Goal: Task Accomplishment & Management: Manage account settings

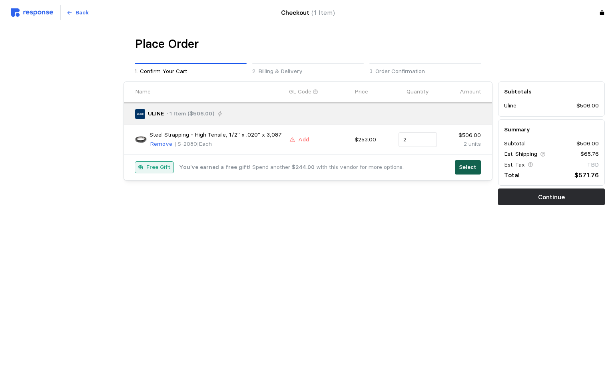
click at [466, 169] on p "Select" at bounding box center [468, 167] width 18 height 9
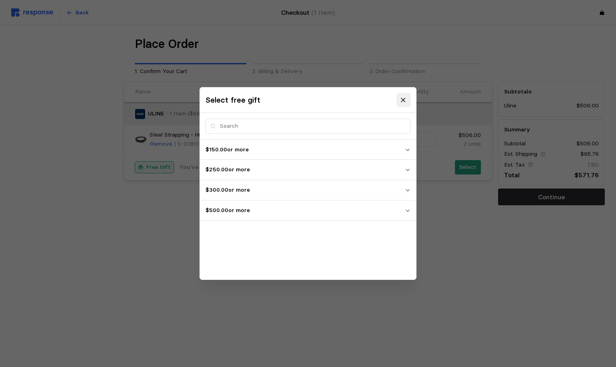
click at [403, 100] on icon at bounding box center [403, 100] width 7 height 7
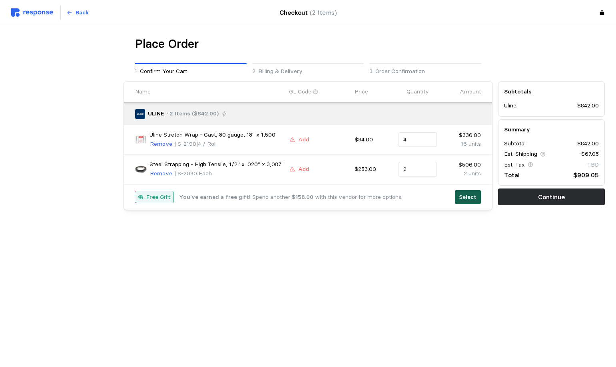
click at [466, 198] on p "Select" at bounding box center [468, 197] width 18 height 9
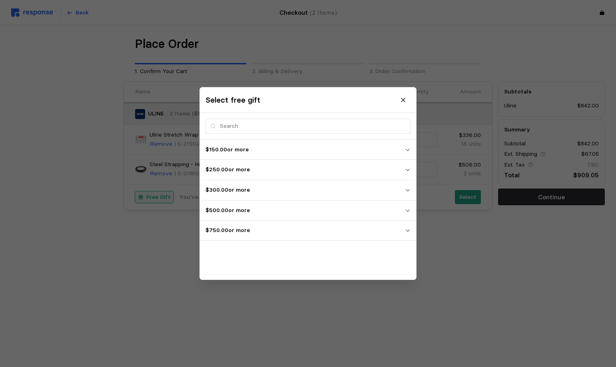
click at [409, 229] on icon "button" at bounding box center [408, 231] width 6 height 6
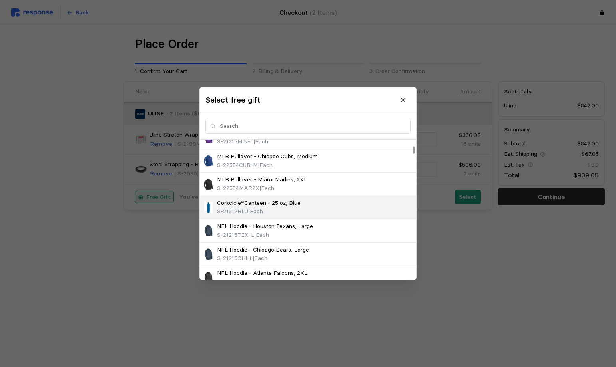
scroll to position [360, 0]
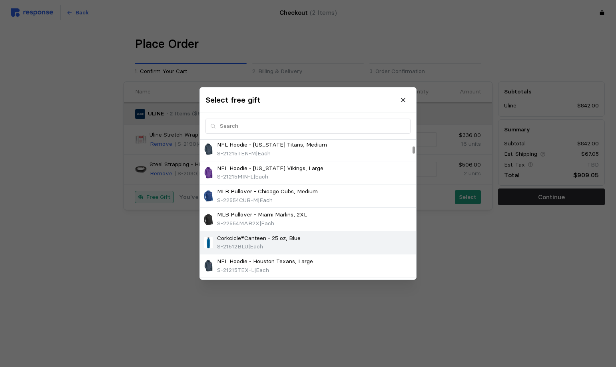
click at [265, 241] on p "Corkcicle®Canteen - 25 oz, Blue" at bounding box center [259, 238] width 84 height 9
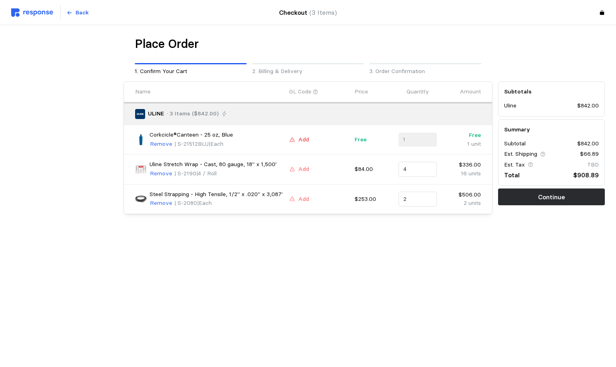
click at [307, 144] on p "Add" at bounding box center [303, 140] width 11 height 9
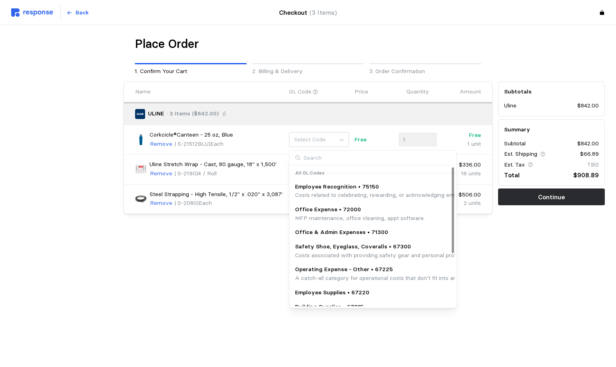
click at [375, 146] on div "Free" at bounding box center [374, 140] width 44 height 14
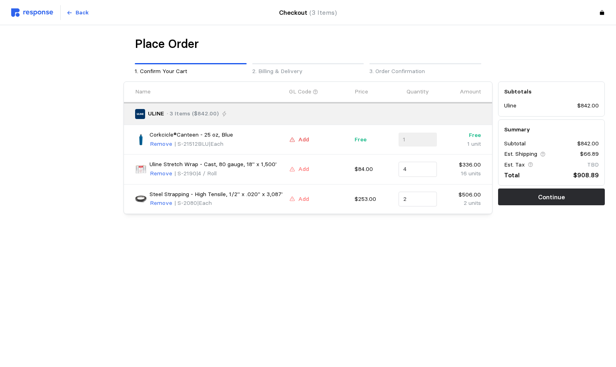
click at [298, 140] on p "Add" at bounding box center [303, 140] width 11 height 9
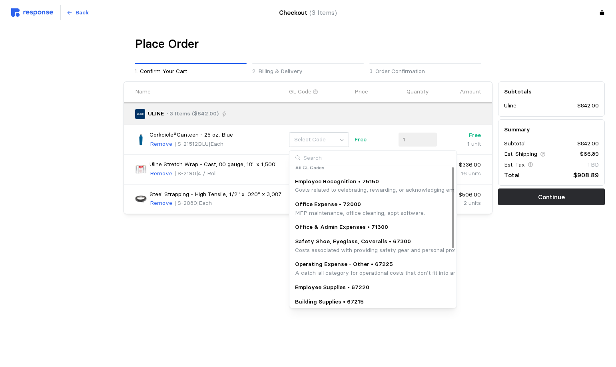
scroll to position [0, 0]
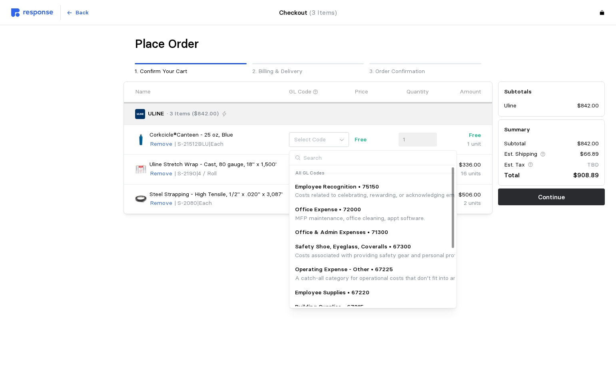
click at [315, 192] on p "Costs related to celebrating, rewarding, or acknowledging employees for their c…" at bounding box center [490, 195] width 391 height 9
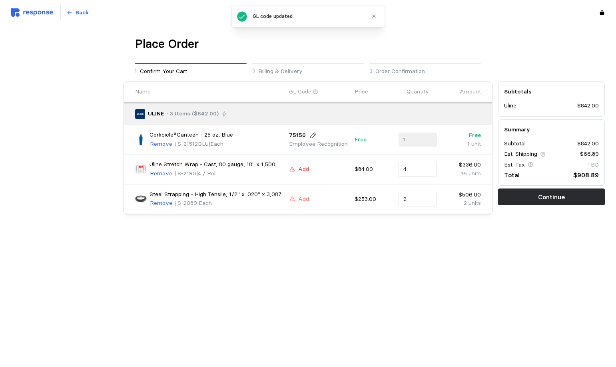
click at [302, 169] on p "Add" at bounding box center [303, 169] width 11 height 9
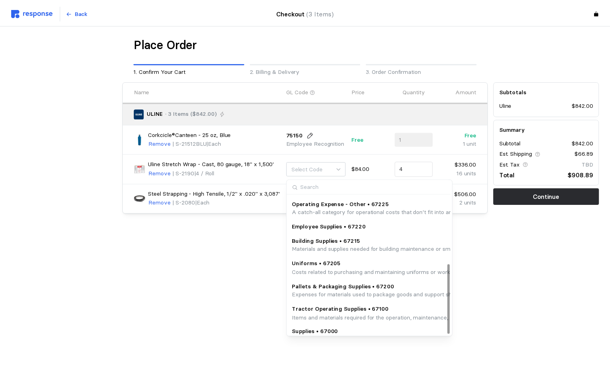
scroll to position [135, 0]
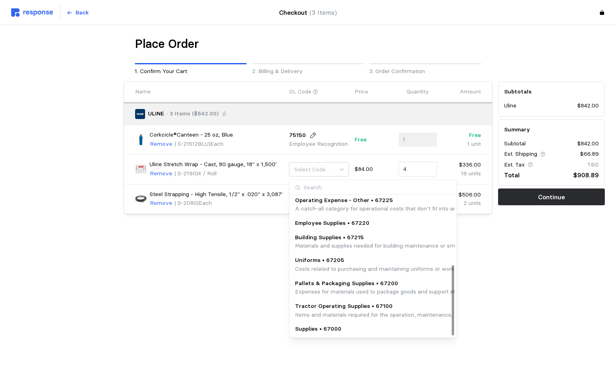
click at [318, 327] on p "Supplies • 67000" at bounding box center [318, 329] width 46 height 9
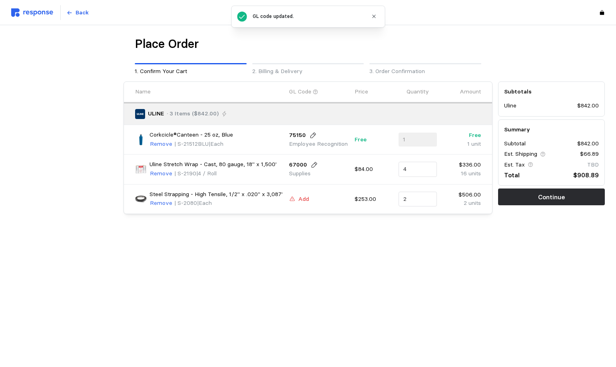
click at [299, 199] on p "Add" at bounding box center [303, 199] width 11 height 9
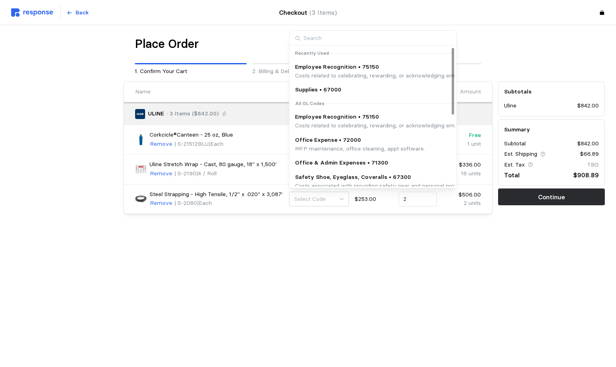
click at [332, 88] on p "Supplies • 67000" at bounding box center [318, 90] width 46 height 9
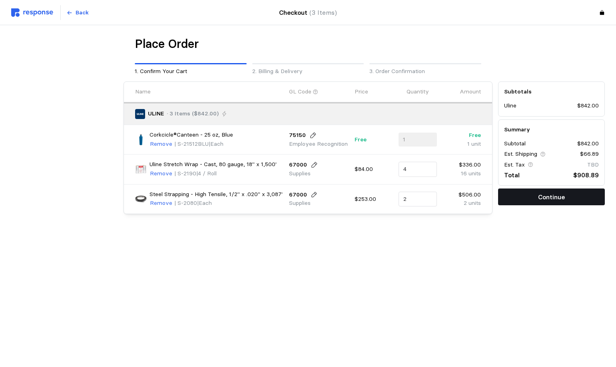
click at [541, 198] on p "Continue" at bounding box center [551, 197] width 27 height 10
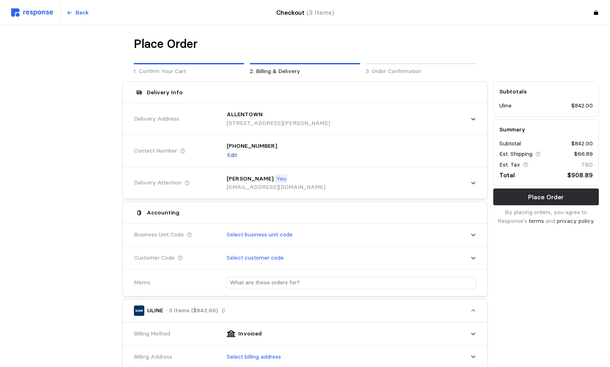
click at [231, 155] on p "Edit" at bounding box center [232, 155] width 10 height 9
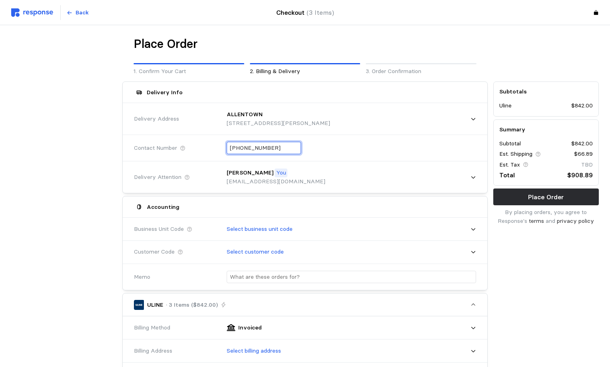
drag, startPoint x: 279, startPoint y: 146, endPoint x: 169, endPoint y: 146, distance: 109.9
click at [173, 145] on div "Contact Number [PHONE_NUMBER]" at bounding box center [305, 148] width 348 height 29
type input "+6 ( ) -"
type input "[PHONE_NUMBER]"
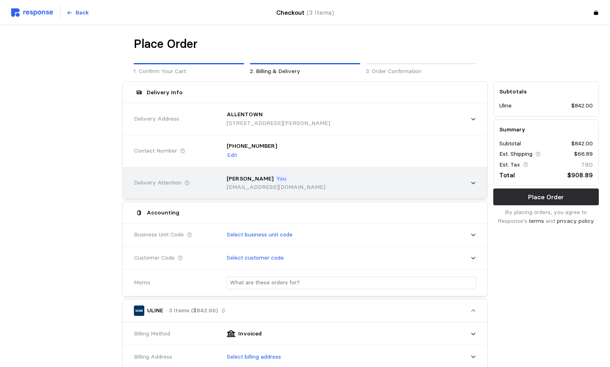
click at [478, 177] on div "[PERSON_NAME] You [EMAIL_ADDRESS][DOMAIN_NAME]" at bounding box center [348, 183] width 261 height 34
click at [258, 185] on p "[EMAIL_ADDRESS][DOMAIN_NAME]" at bounding box center [276, 187] width 99 height 9
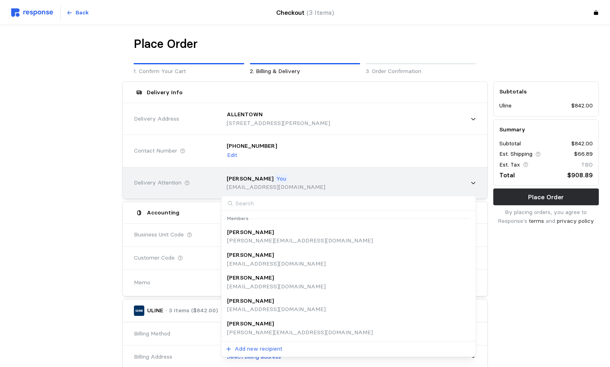
click at [344, 171] on div "[PERSON_NAME] You [EMAIL_ADDRESS][DOMAIN_NAME]" at bounding box center [348, 183] width 255 height 28
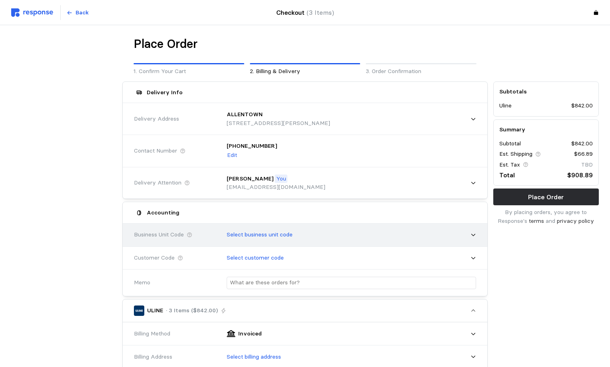
click at [257, 238] on p "Select business unit code" at bounding box center [260, 235] width 66 height 9
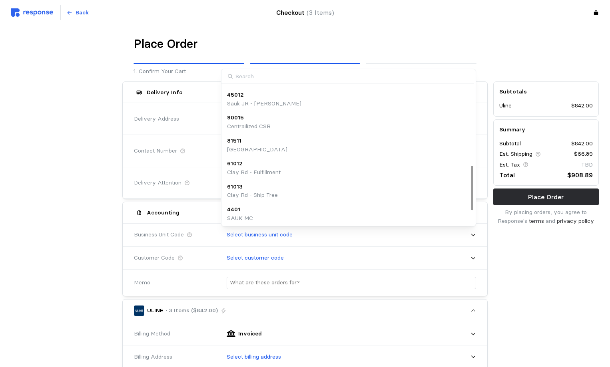
scroll to position [296, 0]
click at [237, 217] on p "Appleton" at bounding box center [239, 217] width 24 height 9
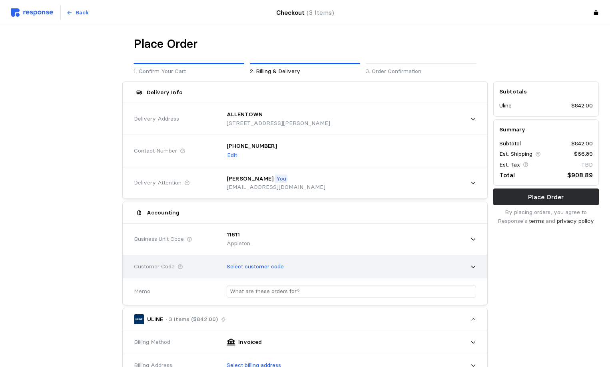
click at [245, 268] on p "Select customer code" at bounding box center [255, 267] width 57 height 9
click at [208, 261] on div "Customer Code" at bounding box center [174, 267] width 87 height 14
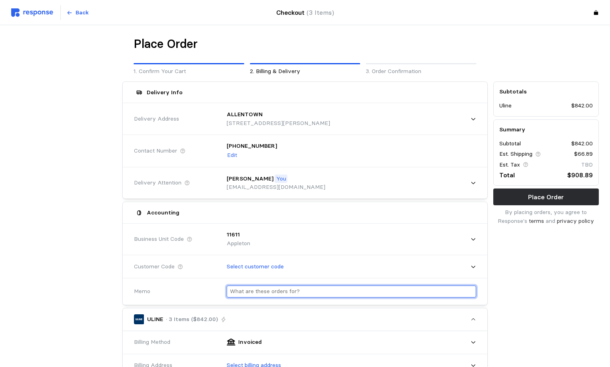
click at [252, 288] on input "text" at bounding box center [351, 292] width 243 height 12
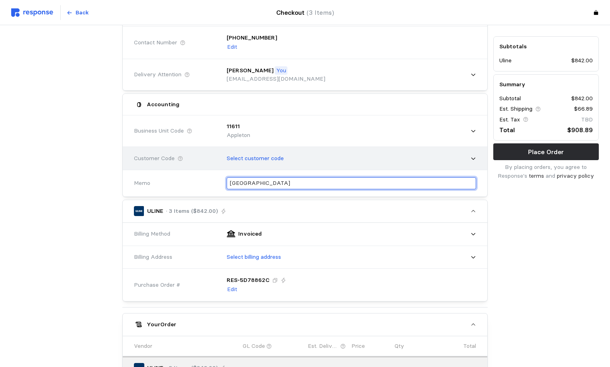
scroll to position [120, 0]
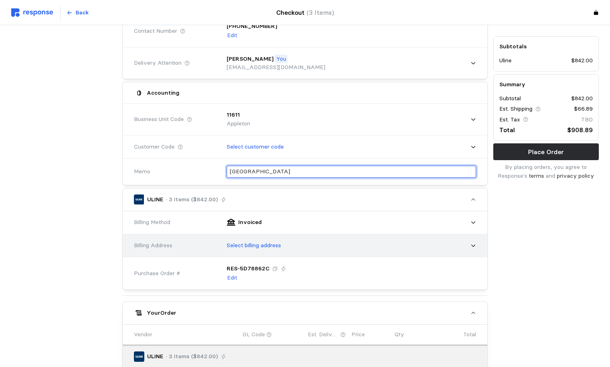
type input "[GEOGRAPHIC_DATA]"
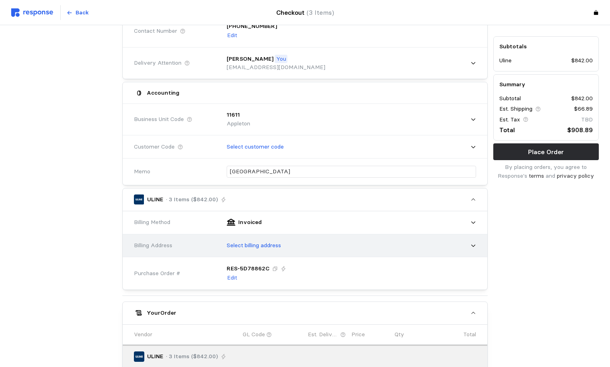
click at [259, 244] on p "Select billing address" at bounding box center [254, 245] width 54 height 9
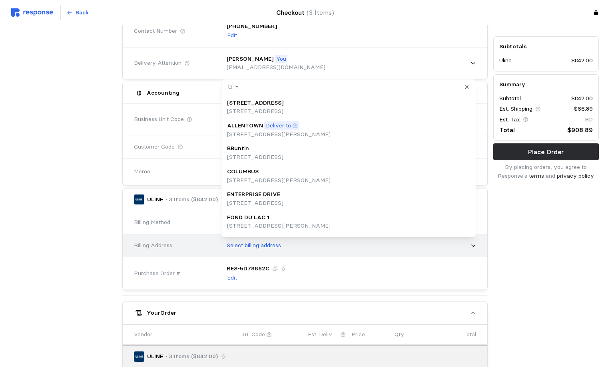
type input "ho"
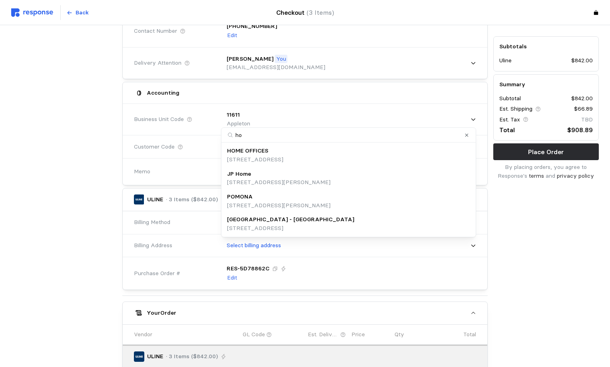
click at [258, 154] on p "HOME OFFICES" at bounding box center [247, 151] width 41 height 9
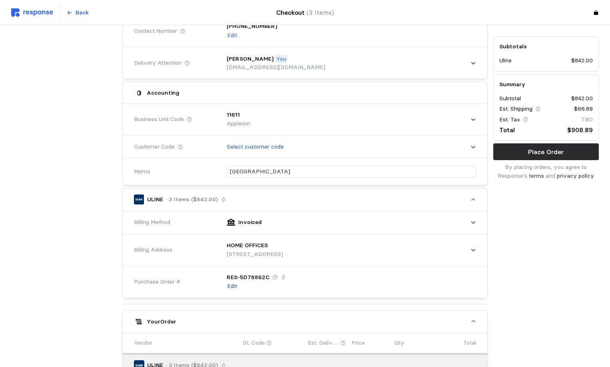
click at [232, 285] on p "Edit" at bounding box center [232, 286] width 10 height 9
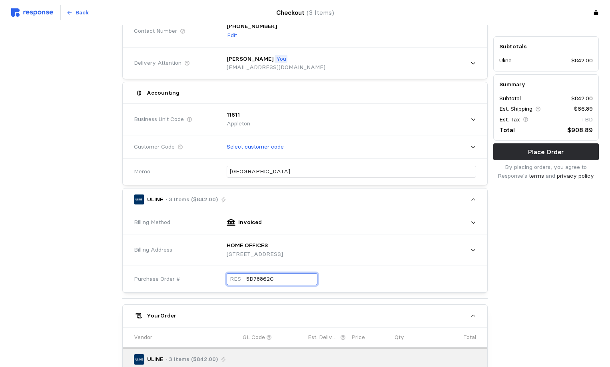
drag, startPoint x: 274, startPoint y: 280, endPoint x: 215, endPoint y: 280, distance: 58.4
click at [215, 280] on div "Purchase Order # RES- 5D78862C" at bounding box center [305, 279] width 348 height 29
type input "1"
type input "100925ALLEN"
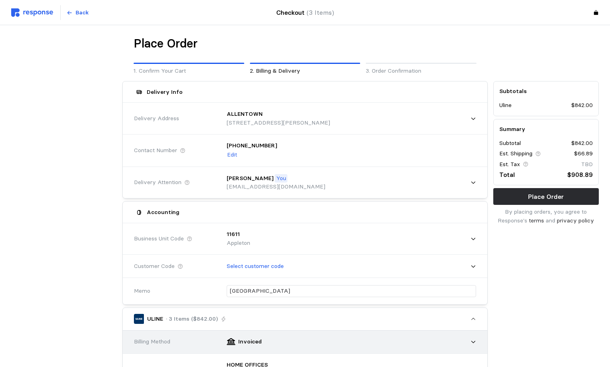
scroll to position [0, 0]
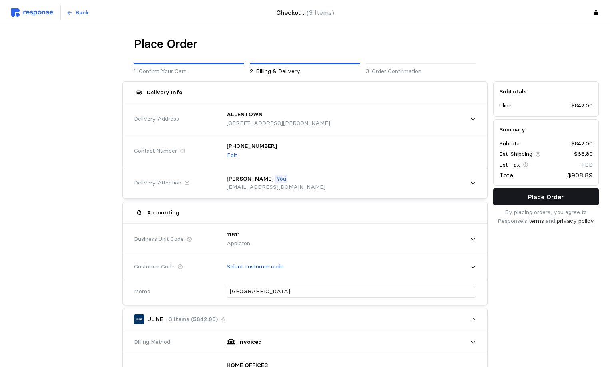
click at [507, 200] on button "Place Order" at bounding box center [546, 197] width 106 height 17
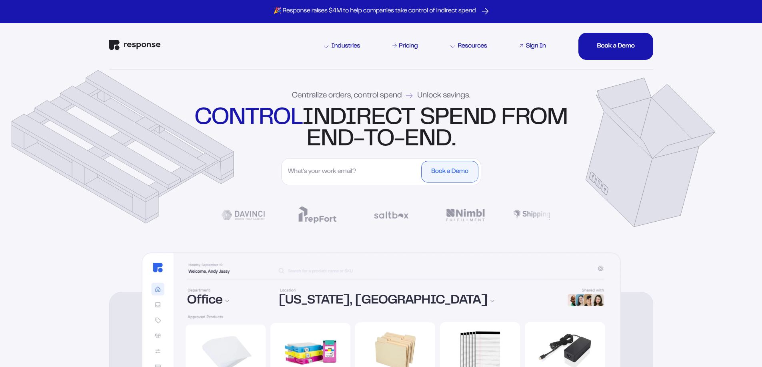
click at [530, 44] on div "Sign In" at bounding box center [535, 46] width 20 height 6
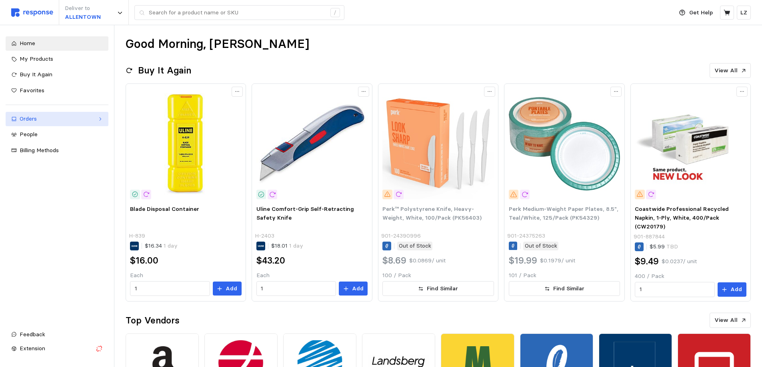
click at [23, 120] on div "Orders" at bounding box center [57, 119] width 75 height 9
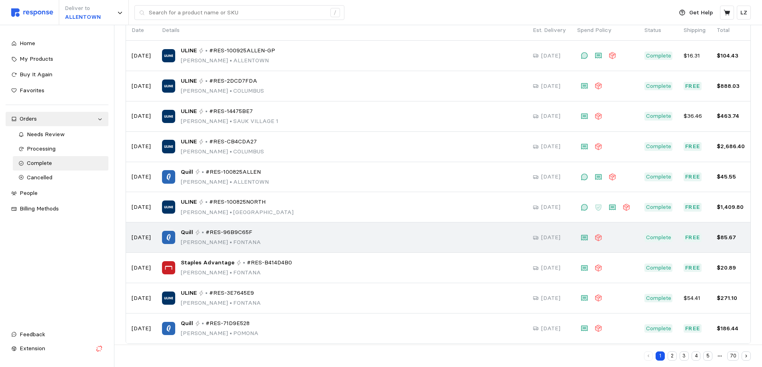
scroll to position [40, 0]
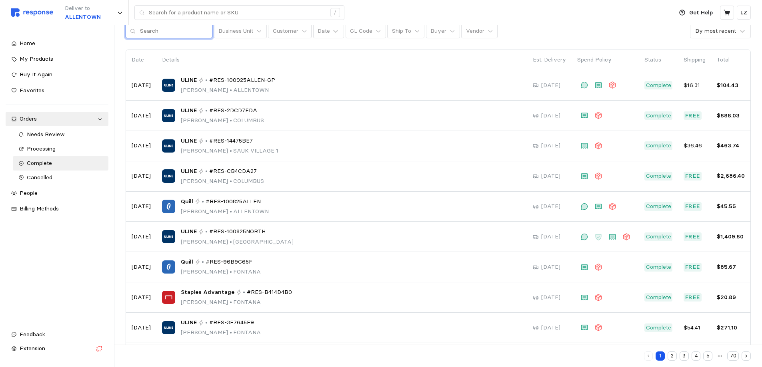
click at [177, 33] on input "text" at bounding box center [174, 31] width 68 height 14
type input "northampton"
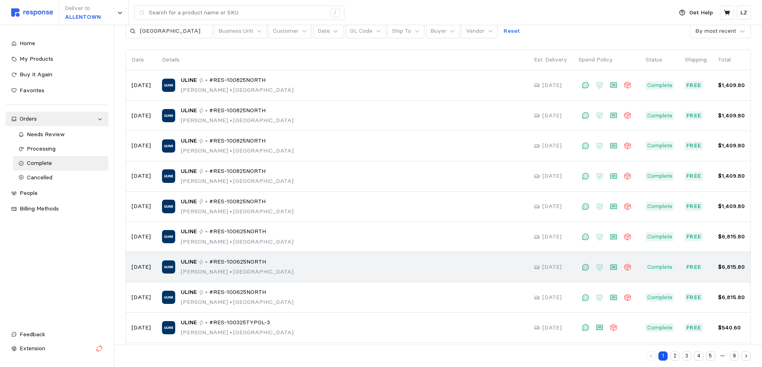
click at [228, 269] on span "•" at bounding box center [230, 271] width 5 height 7
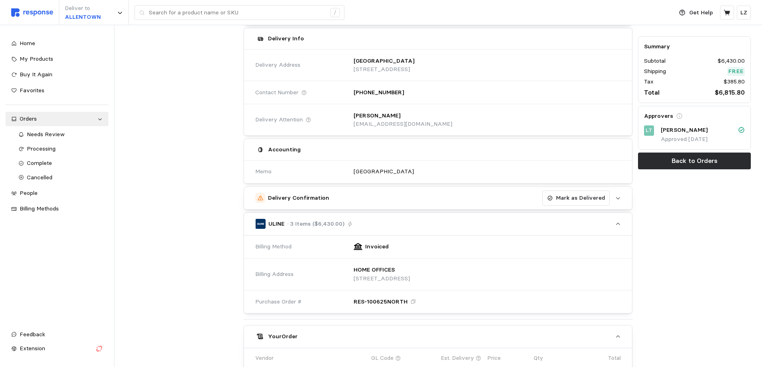
scroll to position [120, 0]
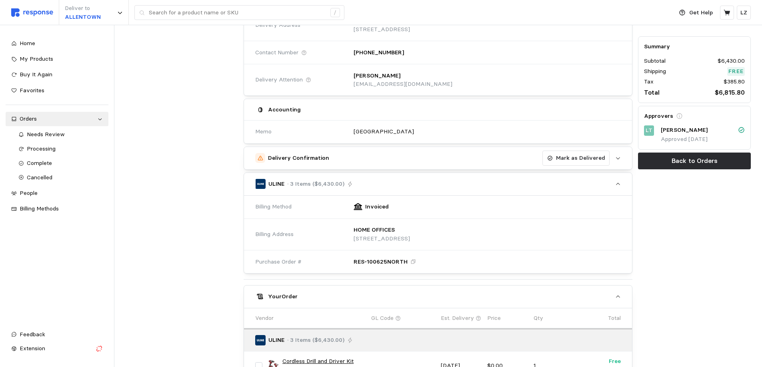
click at [279, 159] on h5 "Delivery Confirmation" at bounding box center [298, 158] width 61 height 8
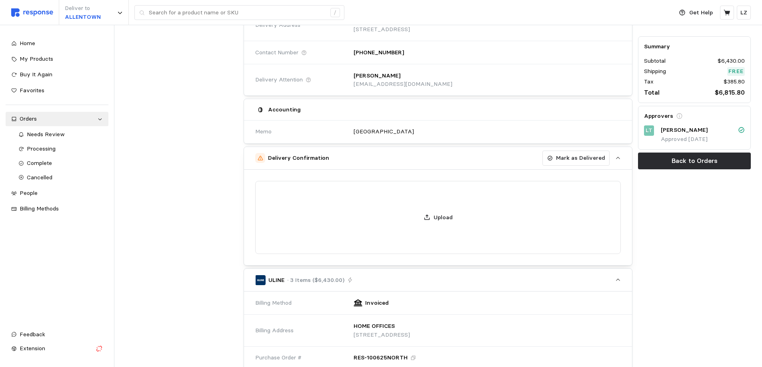
click at [231, 170] on div at bounding box center [182, 284] width 118 height 671
click at [217, 175] on div at bounding box center [182, 284] width 118 height 671
click at [661, 271] on div "Summary Subtotal $6,430.00 Shipping Free Tax $385.80 Total $6,815.80 Approvers …" at bounding box center [694, 284] width 118 height 671
click at [617, 160] on icon "button" at bounding box center [618, 158] width 6 height 6
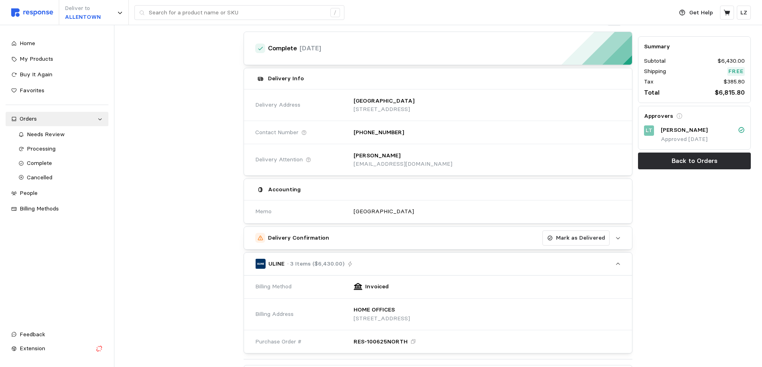
scroll to position [0, 0]
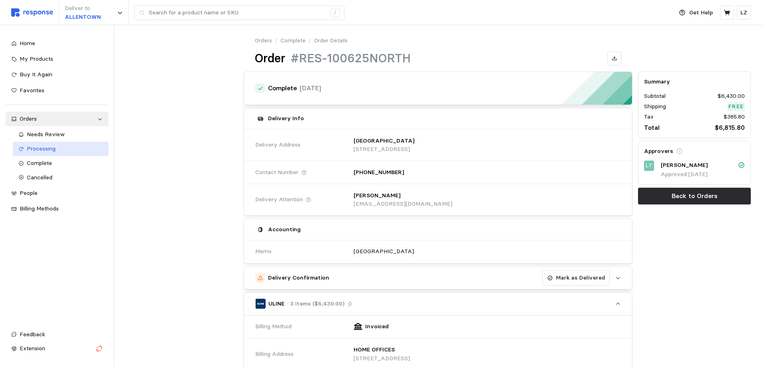
click at [47, 149] on span "Processing" at bounding box center [41, 148] width 29 height 7
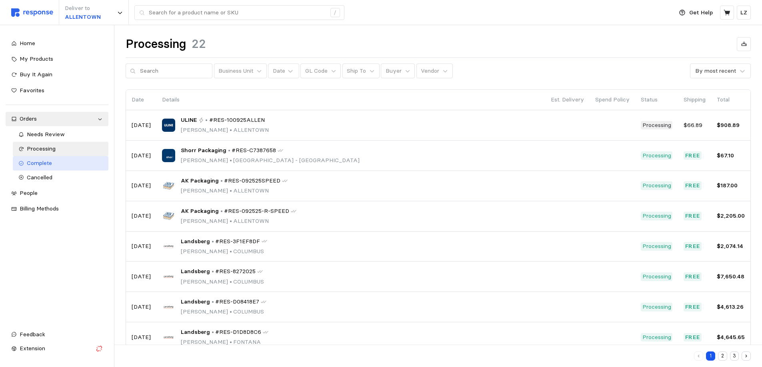
click at [41, 163] on span "Complete" at bounding box center [39, 162] width 25 height 7
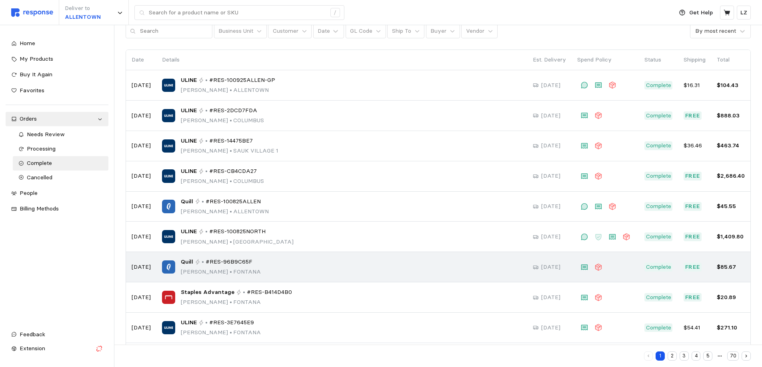
scroll to position [80, 0]
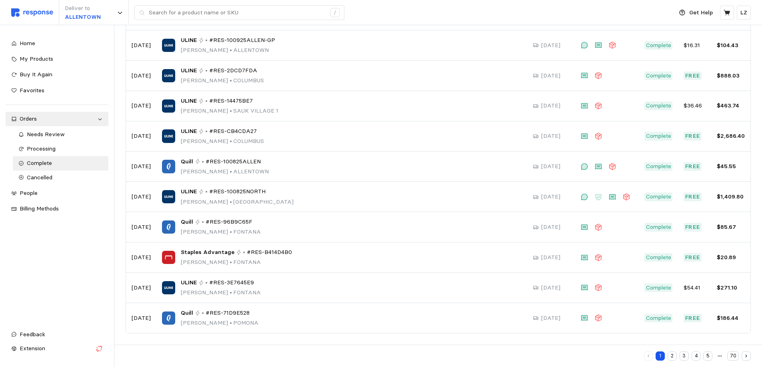
click at [672, 355] on button "2" at bounding box center [671, 356] width 9 height 9
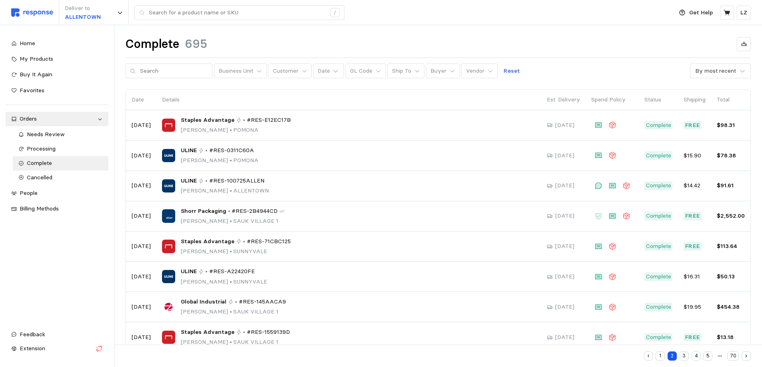
click at [681, 356] on button "3" at bounding box center [683, 356] width 9 height 9
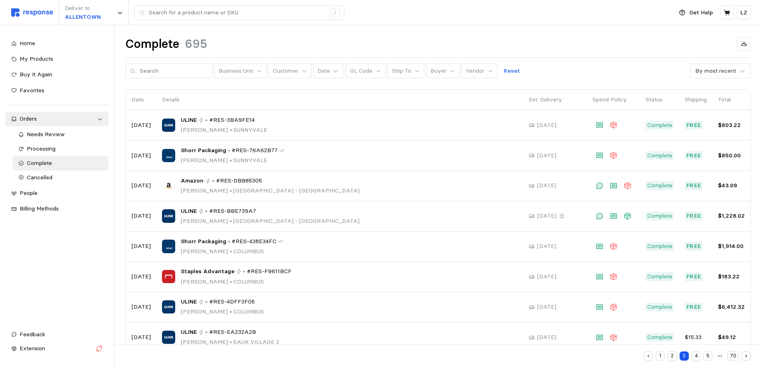
click at [692, 357] on button "4" at bounding box center [695, 356] width 9 height 9
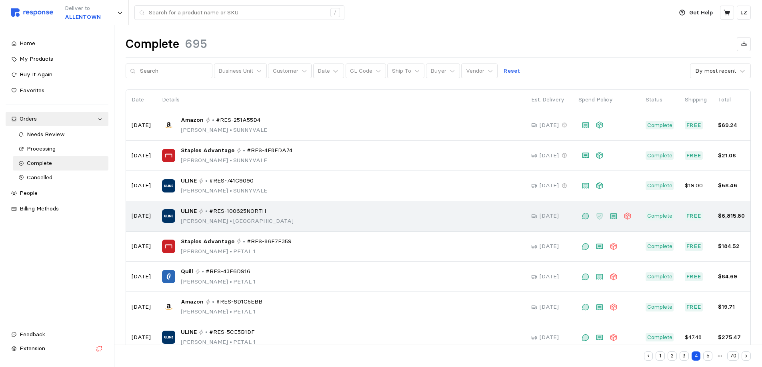
click at [231, 210] on span "#RES-100625NORTH" at bounding box center [237, 211] width 57 height 9
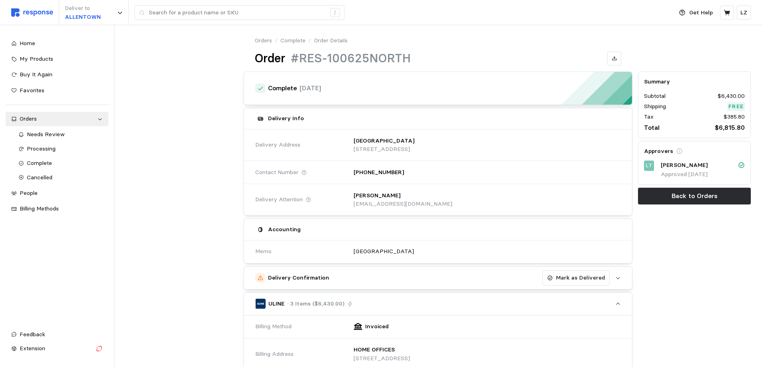
click at [613, 279] on button "Delivery Confirmation Mark as Delivered" at bounding box center [438, 278] width 388 height 22
click at [548, 278] on button "Mark as Delivered" at bounding box center [575, 278] width 67 height 15
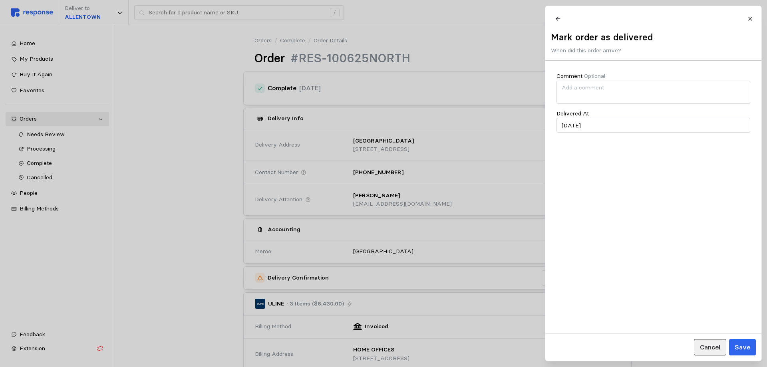
click at [714, 349] on p "Cancel" at bounding box center [710, 348] width 20 height 10
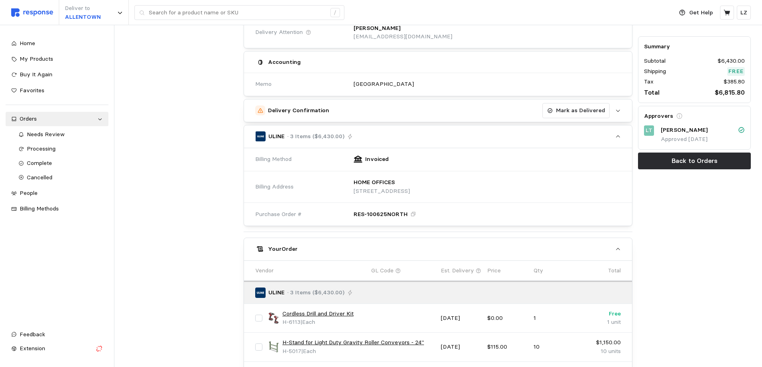
scroll to position [160, 0]
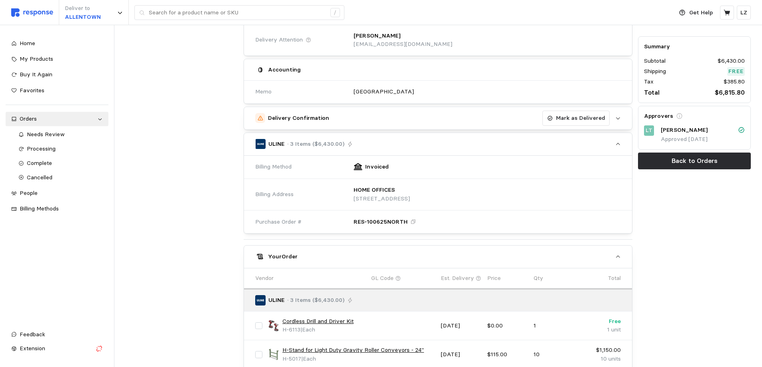
click at [612, 119] on button "Delivery Confirmation Mark as Delivered" at bounding box center [438, 118] width 388 height 22
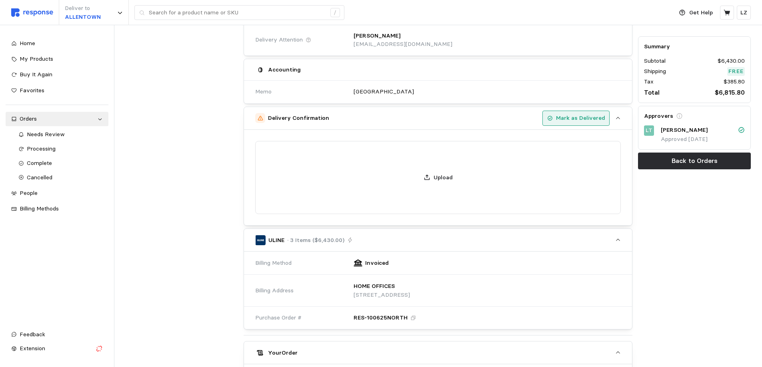
click at [586, 117] on p "Mark as Delivered" at bounding box center [580, 118] width 49 height 9
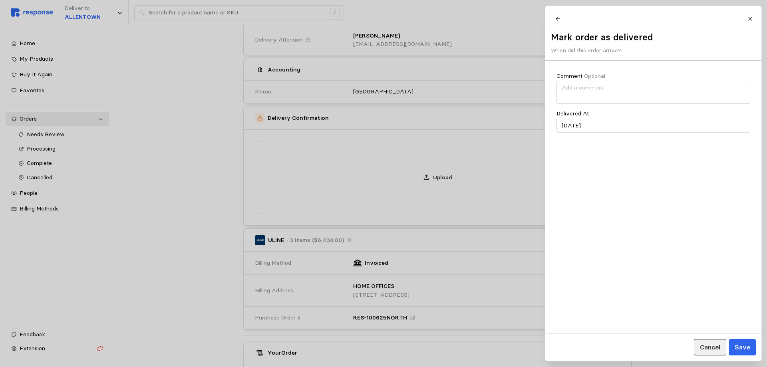
click at [704, 345] on p "Cancel" at bounding box center [710, 348] width 20 height 10
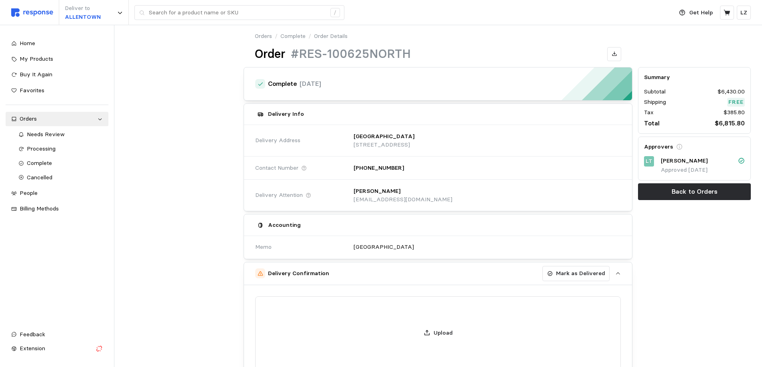
scroll to position [0, 0]
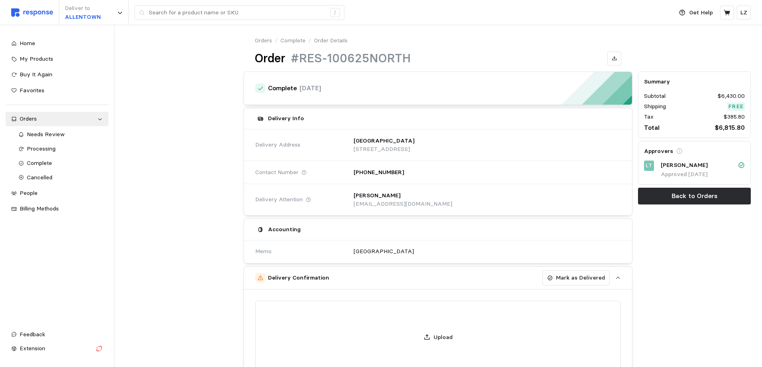
click at [260, 277] on icon "button" at bounding box center [260, 278] width 6 height 6
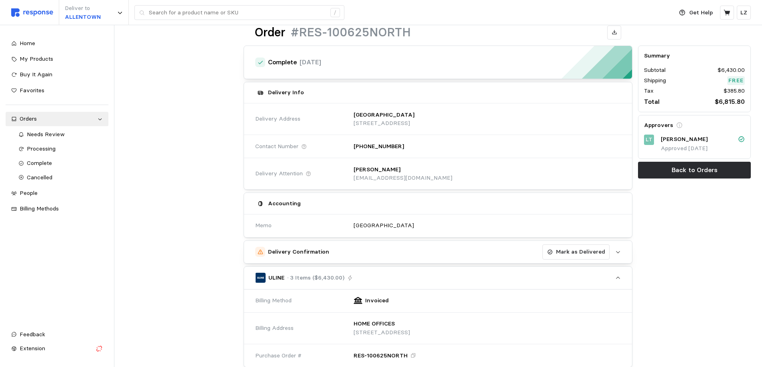
scroll to position [40, 0]
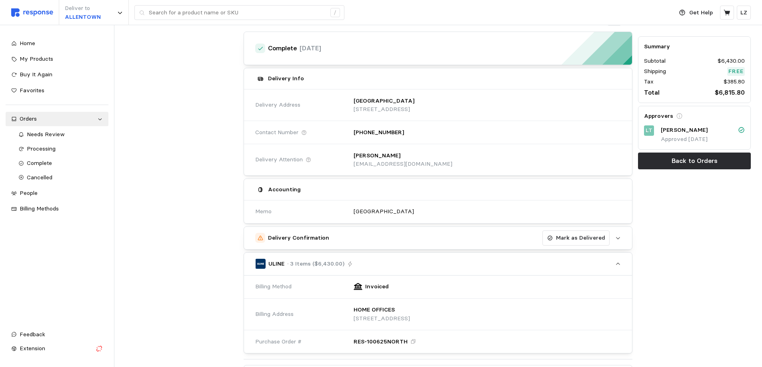
click at [275, 237] on h5 "Delivery Confirmation" at bounding box center [298, 238] width 61 height 8
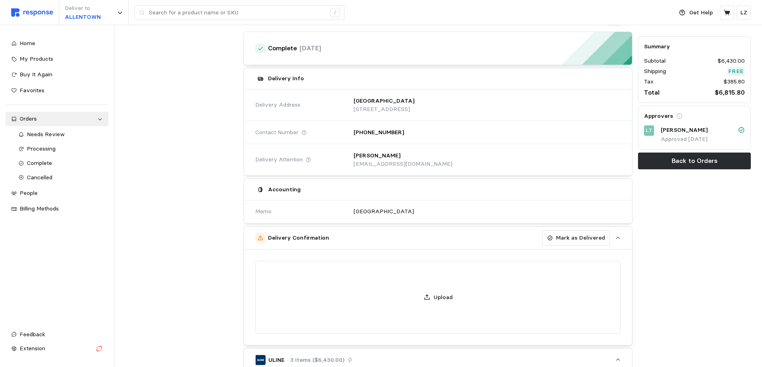
click at [268, 239] on h5 "Delivery Confirmation" at bounding box center [298, 238] width 61 height 8
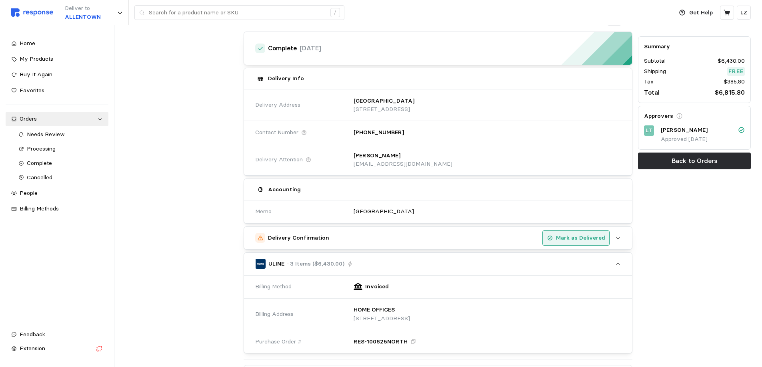
click at [551, 238] on icon "button" at bounding box center [550, 238] width 6 height 6
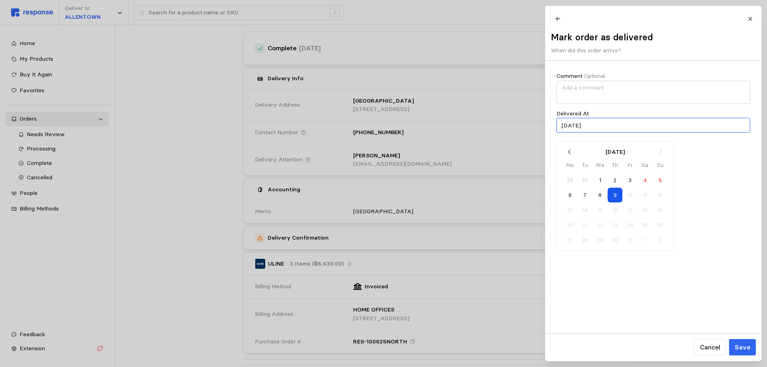
drag, startPoint x: 577, startPoint y: 131, endPoint x: 531, endPoint y: 137, distance: 46.0
type input "10/09/2025"
click at [741, 348] on p "Save" at bounding box center [743, 348] width 16 height 10
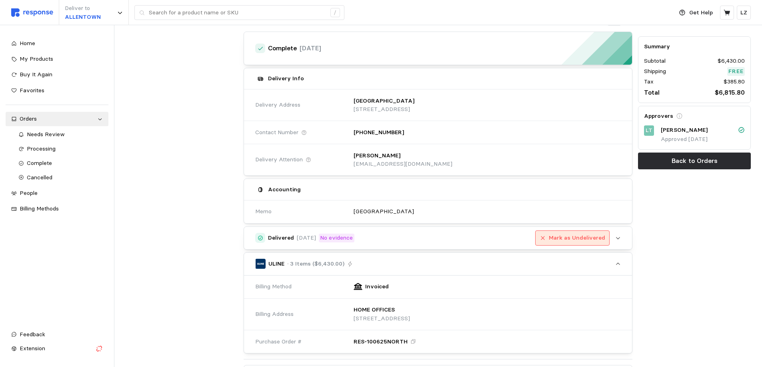
click at [544, 239] on icon "button" at bounding box center [542, 238] width 4 height 4
click at [352, 238] on p "No evidence" at bounding box center [336, 238] width 33 height 9
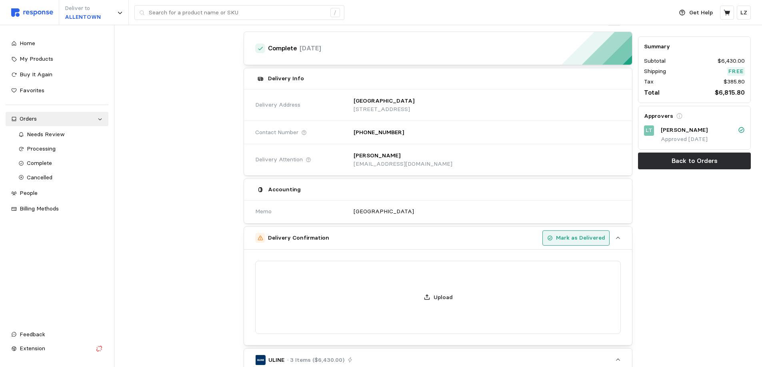
click at [660, 244] on div "Summary Subtotal $6,430.00 Shipping Free Tax $385.80 Total $6,815.80 Approvers …" at bounding box center [694, 364] width 118 height 671
click at [665, 226] on div "Summary Subtotal $6,430.00 Shipping Free Tax $385.80 Total $6,815.80 Approvers …" at bounding box center [694, 364] width 118 height 671
click at [613, 237] on button "Delivery Confirmation Mark as Delivered" at bounding box center [438, 238] width 388 height 22
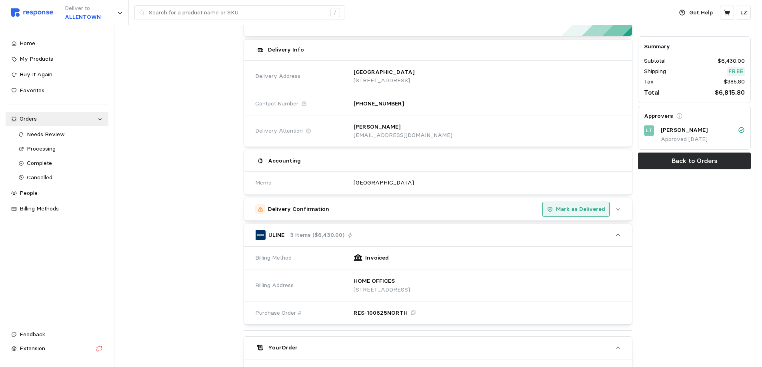
scroll to position [0, 0]
